Goal: Find specific page/section: Find specific page/section

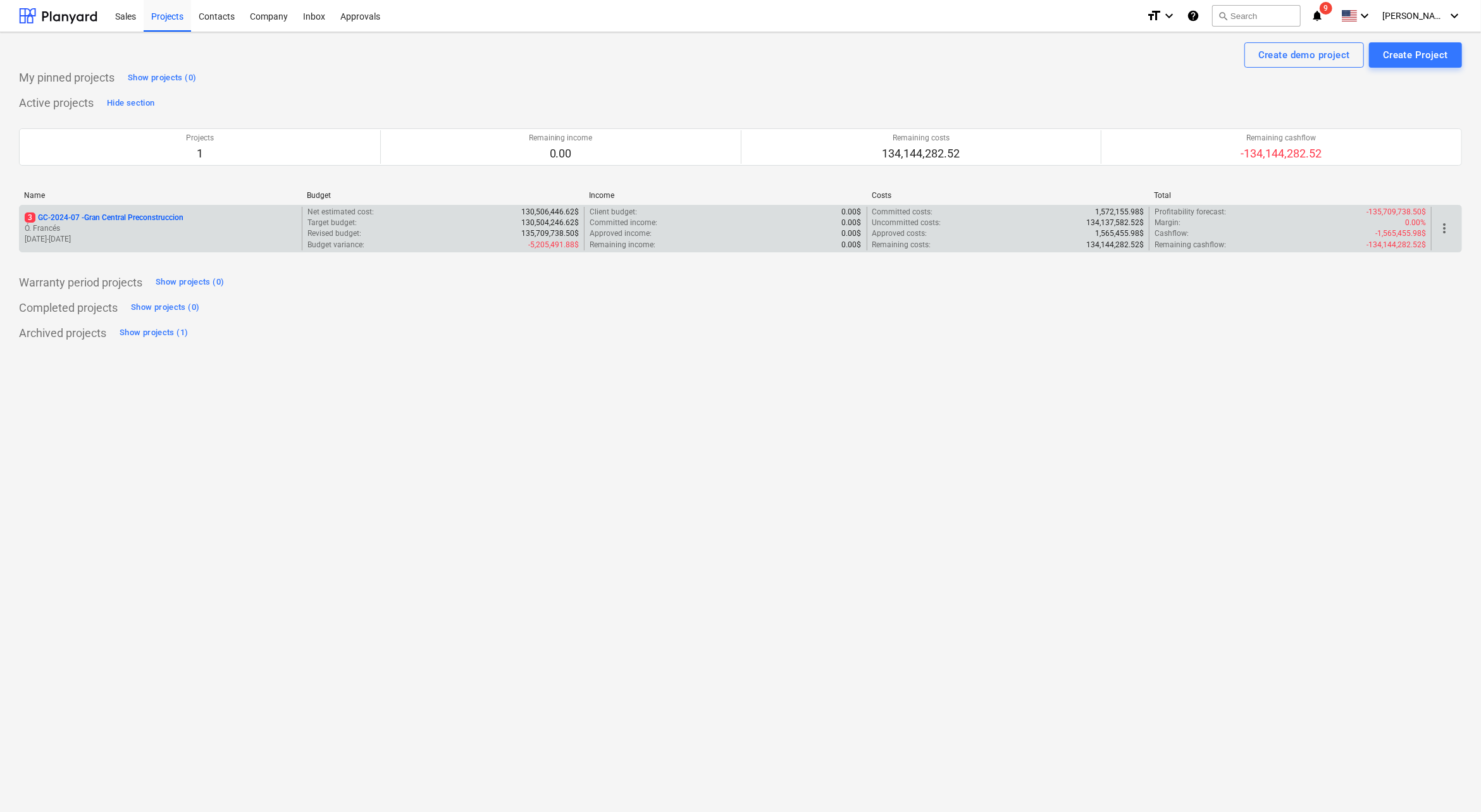
click at [101, 226] on p "Ó. Francés" at bounding box center [161, 228] width 272 height 10
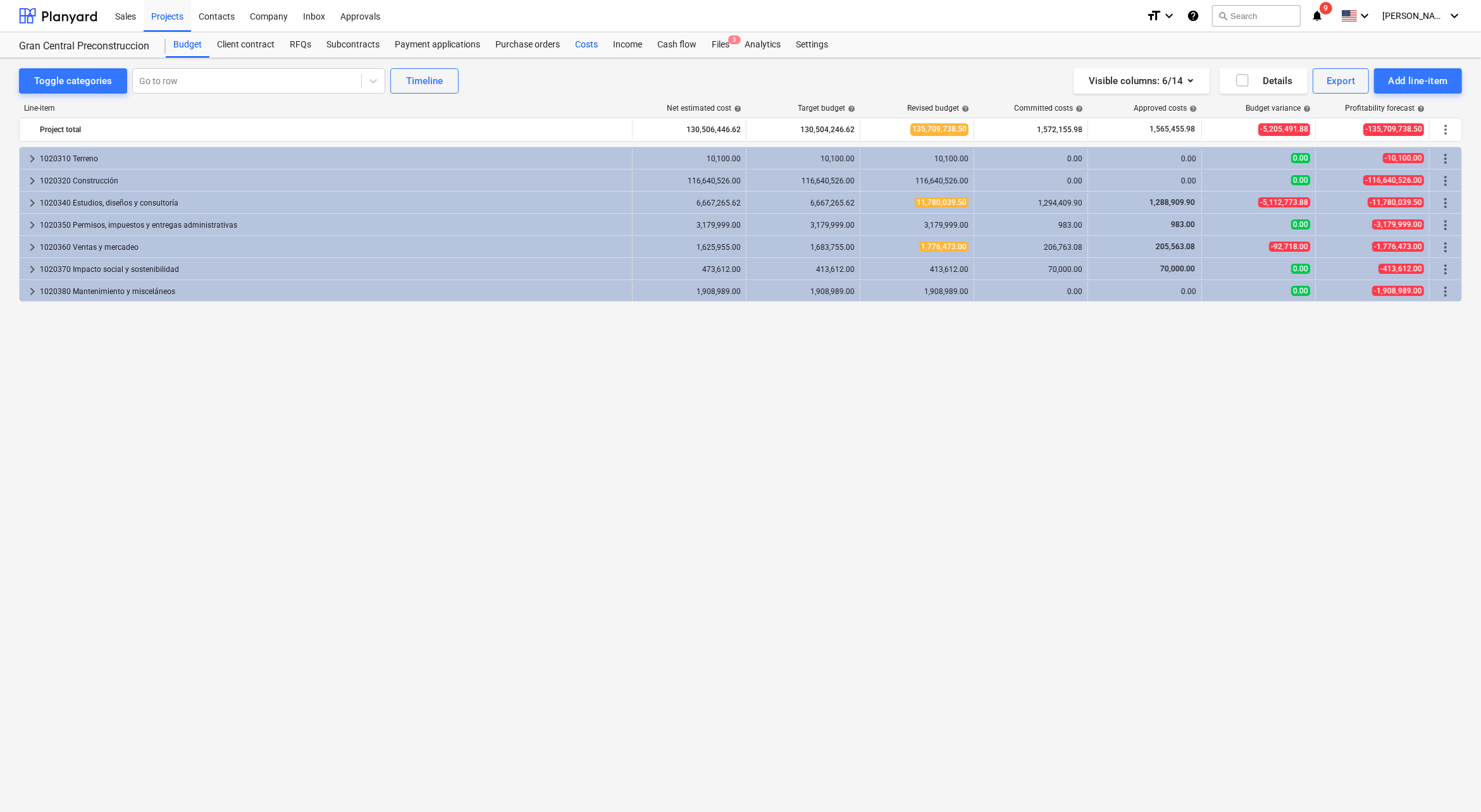
click at [591, 48] on div "Costs" at bounding box center [586, 45] width 38 height 26
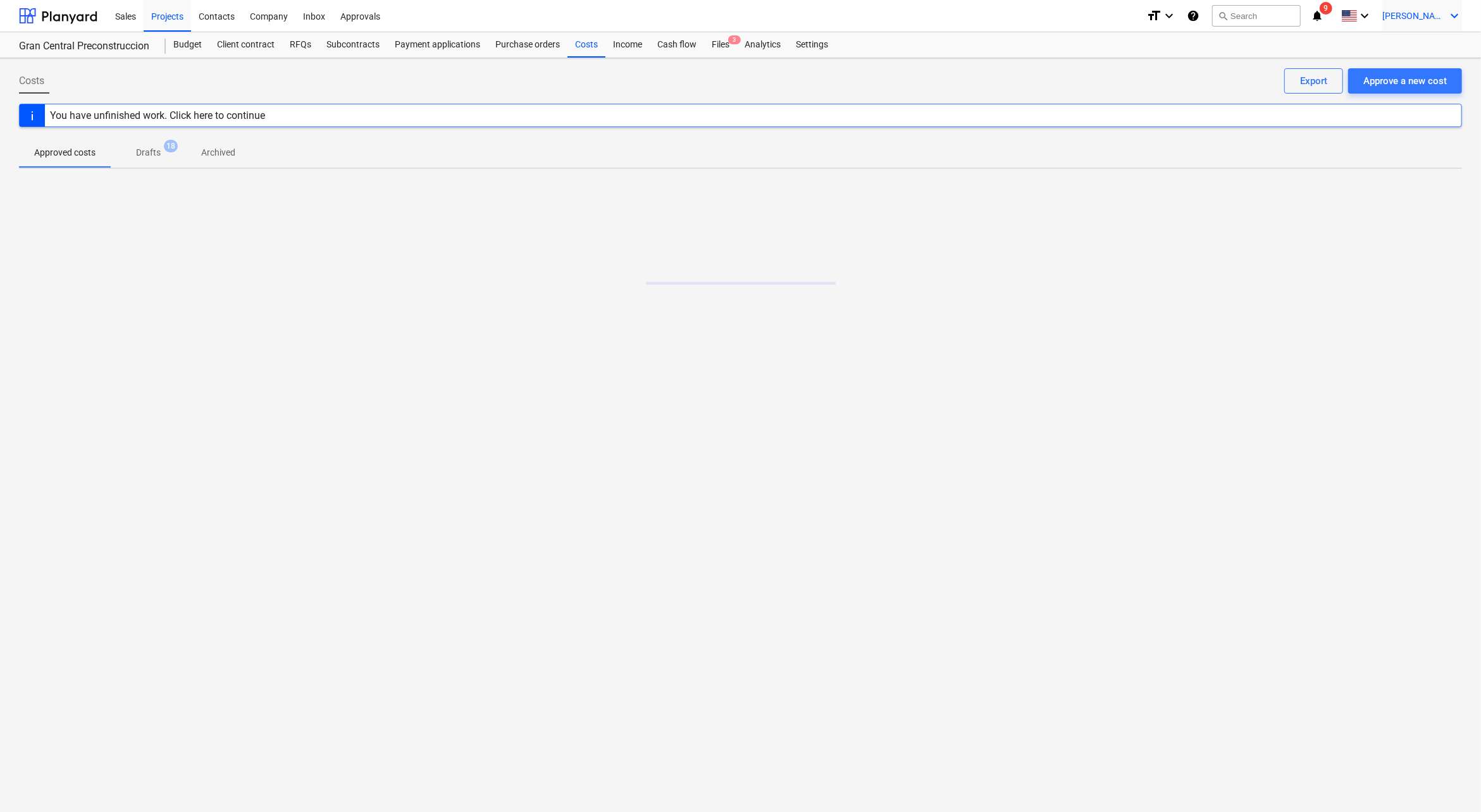
click at [1447, 20] on icon "keyboard_arrow_down" at bounding box center [1454, 16] width 15 height 15
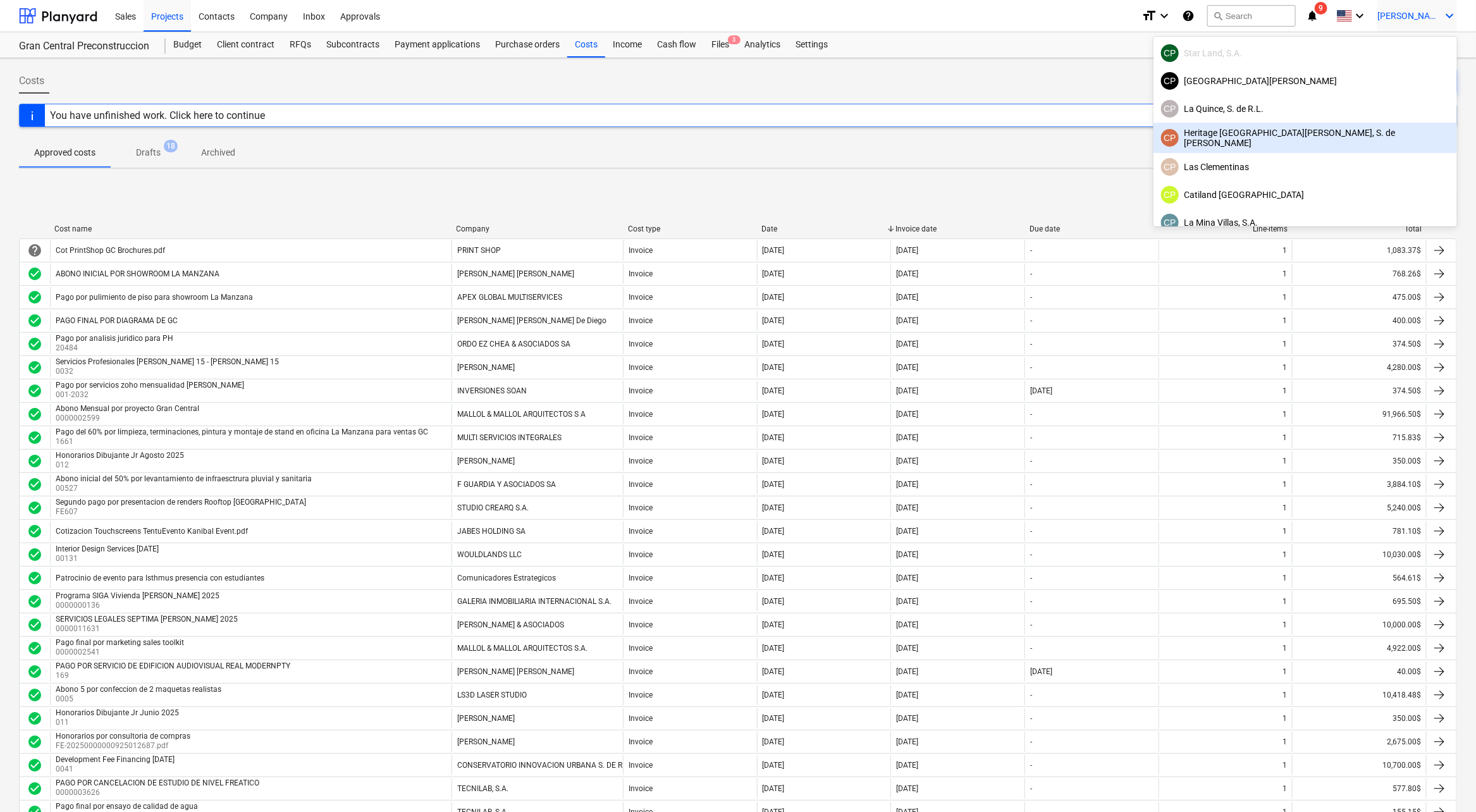
click at [1365, 142] on div "CP Heritage [GEOGRAPHIC_DATA][PERSON_NAME], S. de [PERSON_NAME]" at bounding box center [1305, 137] width 289 height 20
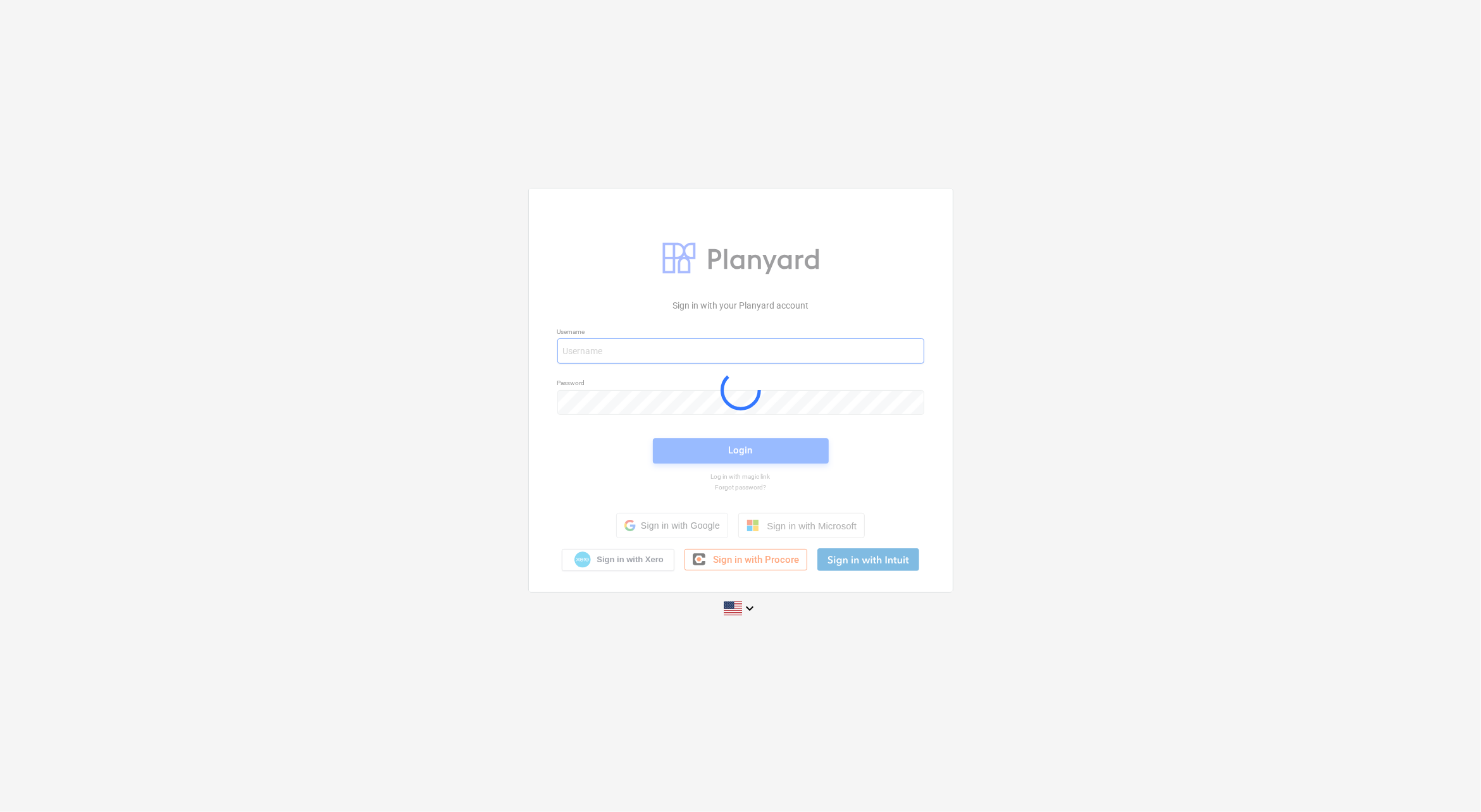
type input "[PERSON_NAME][EMAIL_ADDRESS][DOMAIN_NAME]"
